Goal: Information Seeking & Learning: Learn about a topic

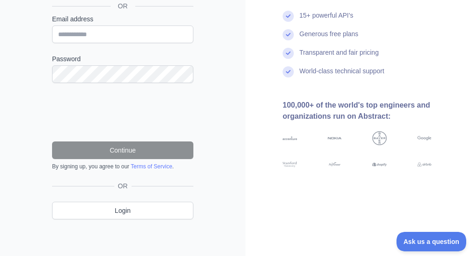
scroll to position [63, 0]
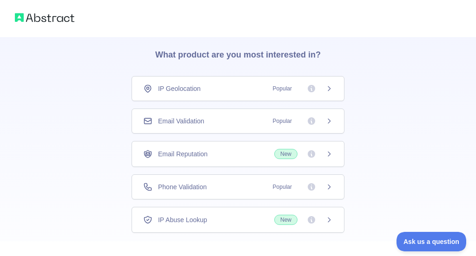
scroll to position [34, 0]
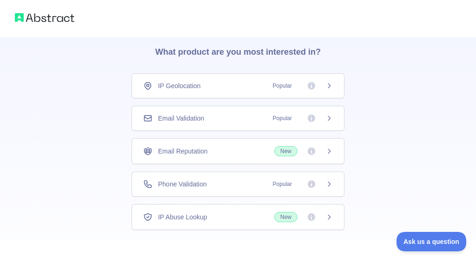
click at [207, 119] on div "Email Validation Popular" at bounding box center [238, 118] width 190 height 9
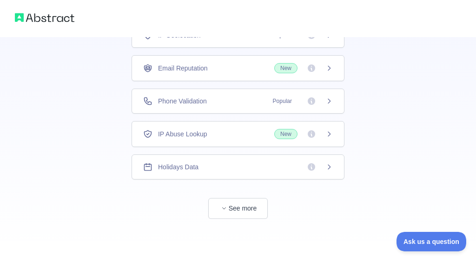
scroll to position [83, 0]
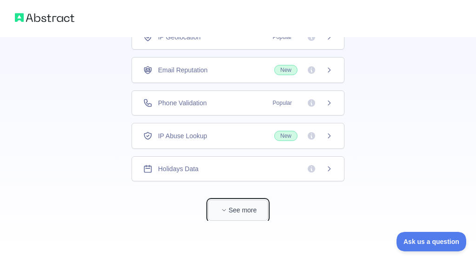
click at [221, 216] on button "See more" at bounding box center [237, 210] width 59 height 21
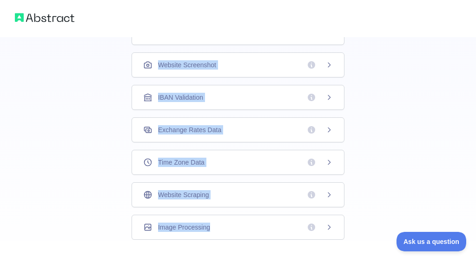
scroll to position [335, 0]
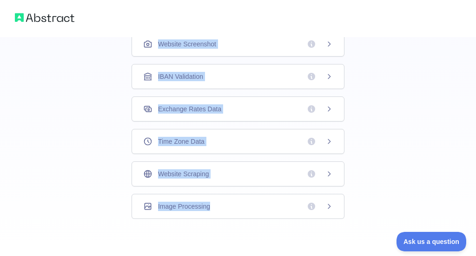
drag, startPoint x: 155, startPoint y: 70, endPoint x: 350, endPoint y: 256, distance: 269.2
copy div "IP Geolocation Popular Email Reputation New Phone Validation Popular IP Abuse L…"
